Goal: Contribute content: Add original content to the website for others to see

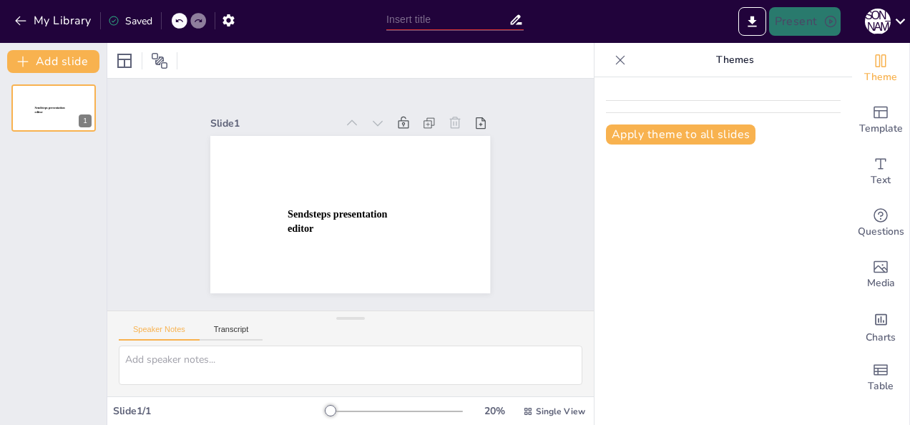
type input "New Sendsteps"
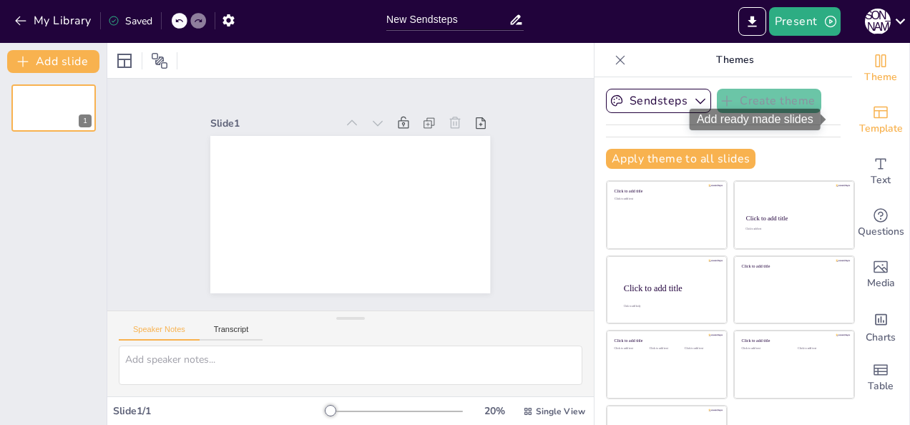
click at [872, 115] on icon "Add ready made slides" at bounding box center [880, 112] width 17 height 17
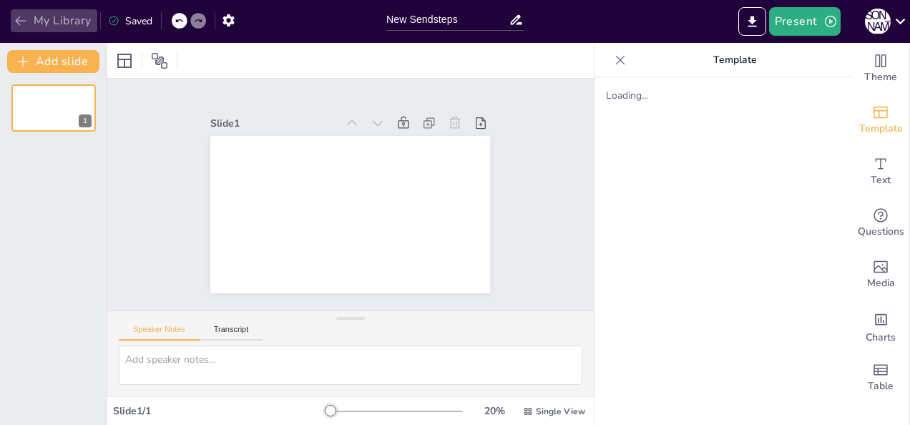
click at [20, 20] on icon "button" at bounding box center [21, 21] width 14 height 14
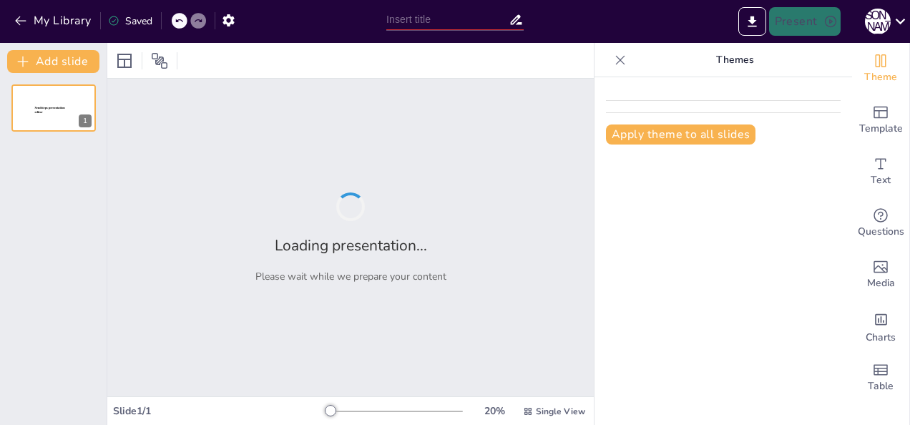
type input "New Sendsteps"
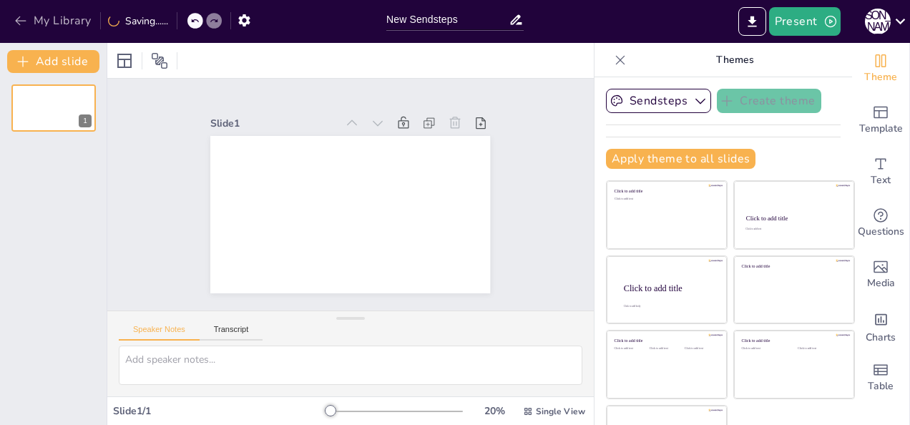
click at [22, 22] on icon "button" at bounding box center [21, 21] width 14 height 14
